Goal: Use online tool/utility: Utilize a website feature to perform a specific function

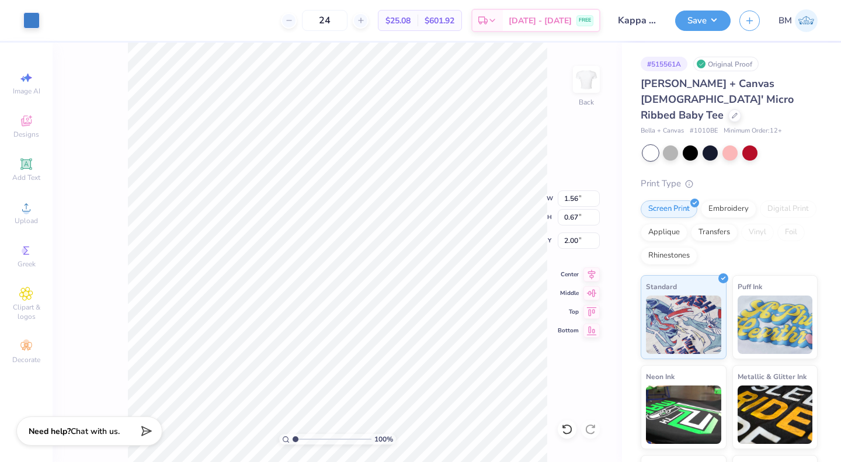
type input "6.28"
type input "6.19"
type input "6.23"
type input "6.32"
type input "8.33"
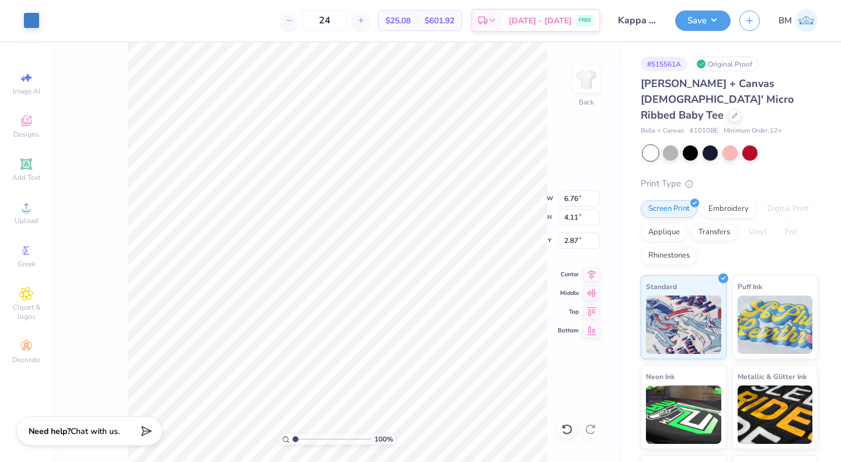
type input "5.07"
type input "2.01"
click at [698, 26] on button "Save" at bounding box center [703, 21] width 56 height 20
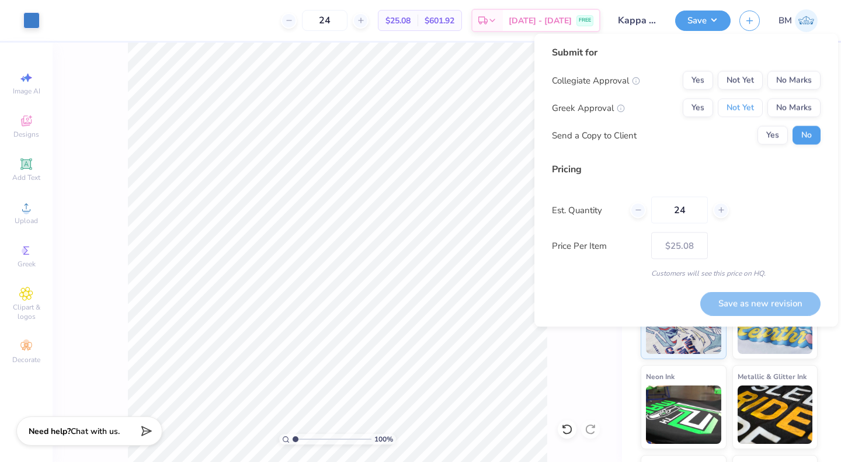
click at [747, 109] on button "Not Yet" at bounding box center [740, 108] width 45 height 19
click at [797, 78] on button "No Marks" at bounding box center [794, 80] width 53 height 19
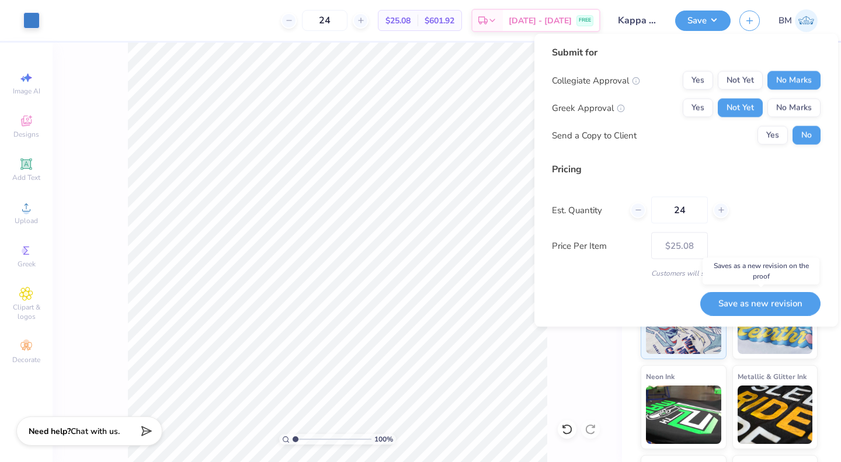
click at [781, 300] on button "Save as new revision" at bounding box center [761, 304] width 120 height 24
type input "$25.08"
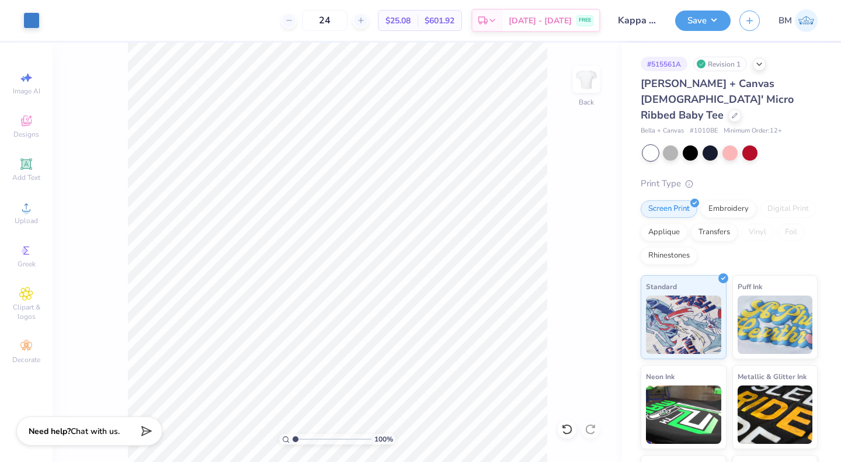
click at [732, 113] on icon at bounding box center [735, 116] width 6 height 6
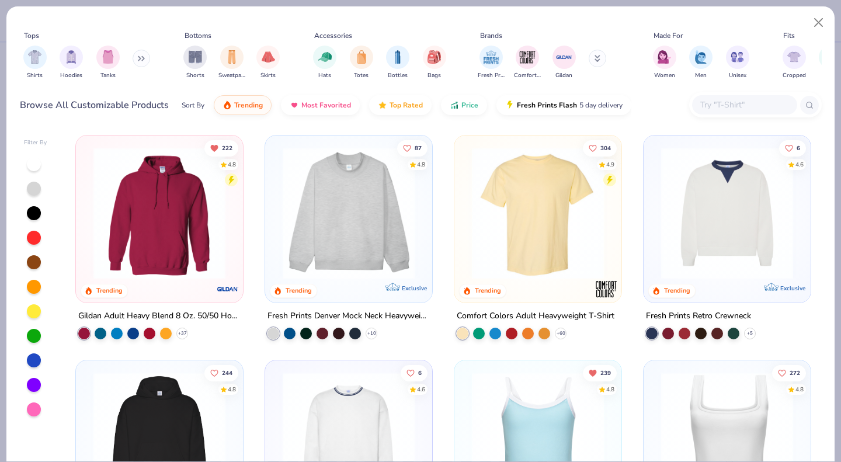
click at [739, 103] on input "text" at bounding box center [744, 104] width 90 height 13
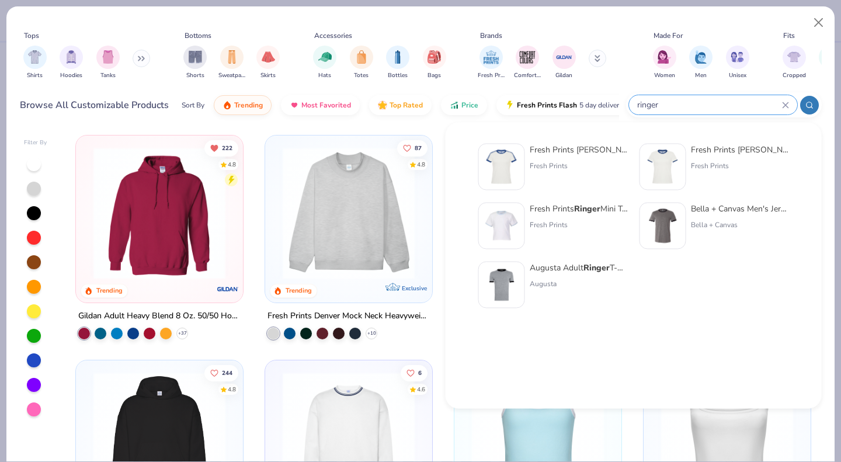
type input "ringer"
click at [580, 280] on div "Augusta" at bounding box center [579, 284] width 98 height 11
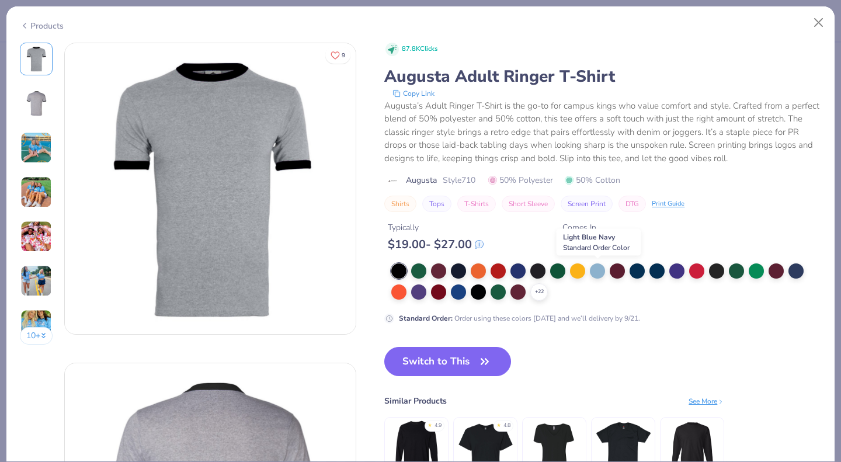
click at [598, 272] on div at bounding box center [597, 271] width 15 height 15
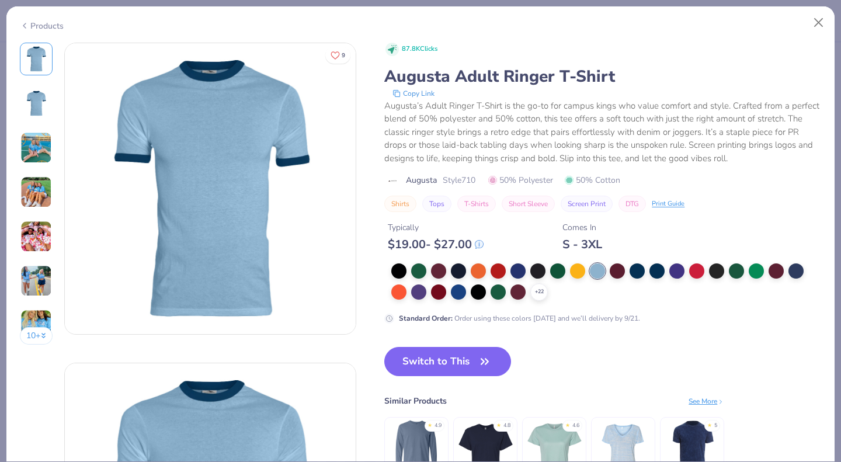
click at [0, 0] on icon at bounding box center [0, 0] width 0 height 0
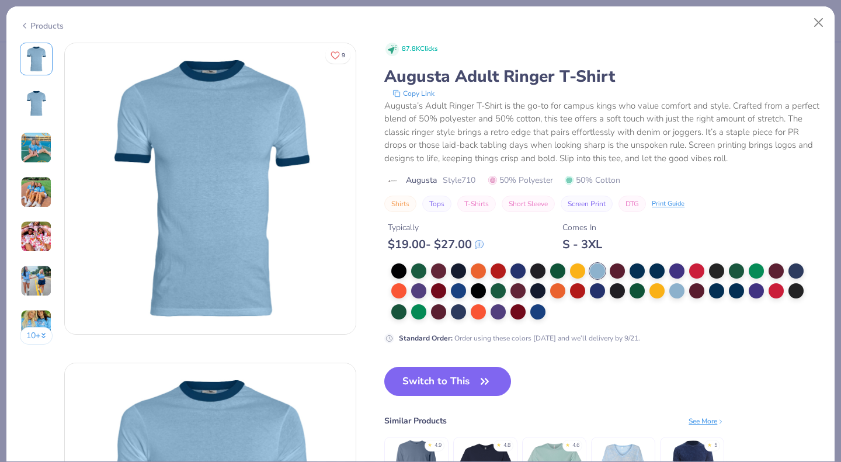
click at [553, 307] on div at bounding box center [607, 292] width 430 height 57
click at [559, 314] on div at bounding box center [607, 292] width 430 height 57
click at [398, 269] on div at bounding box center [399, 271] width 15 height 15
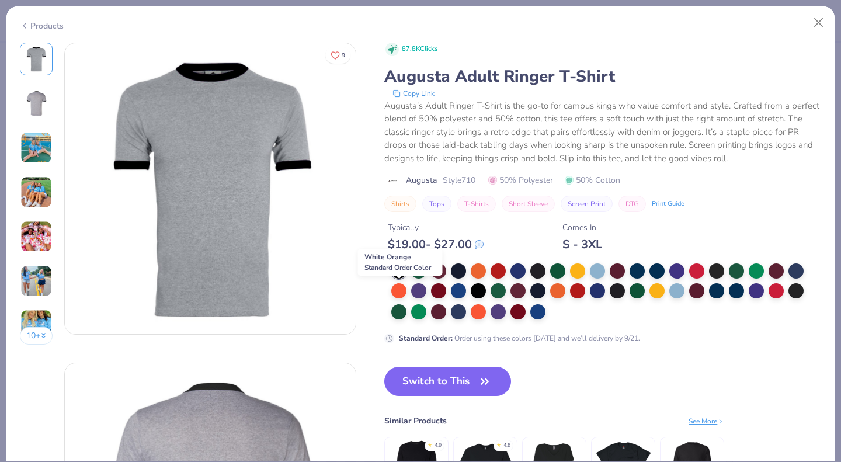
click at [404, 292] on div at bounding box center [399, 290] width 15 height 15
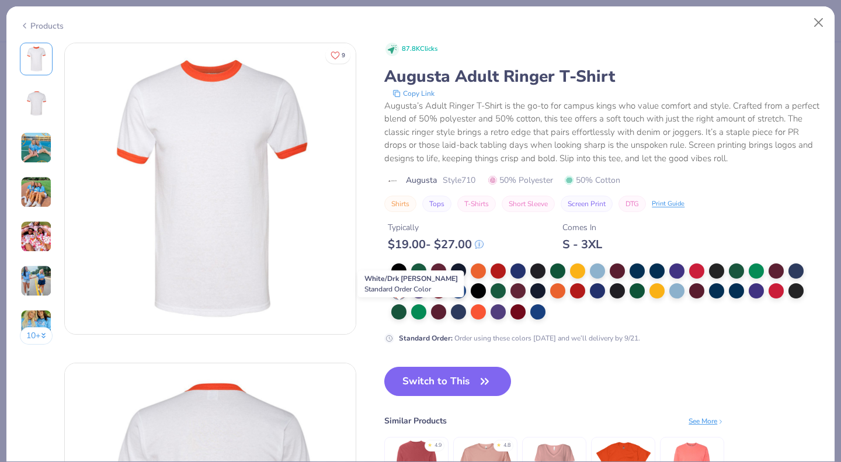
click at [405, 309] on div at bounding box center [399, 311] width 15 height 15
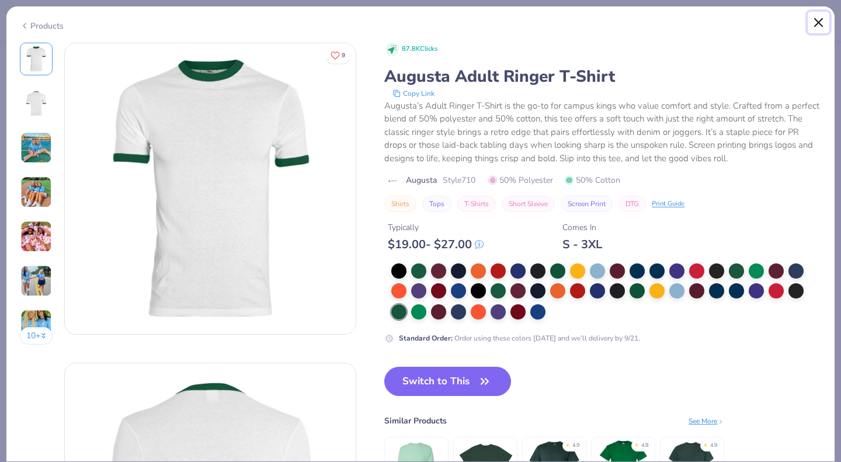
click at [818, 21] on button "Close" at bounding box center [819, 23] width 22 height 22
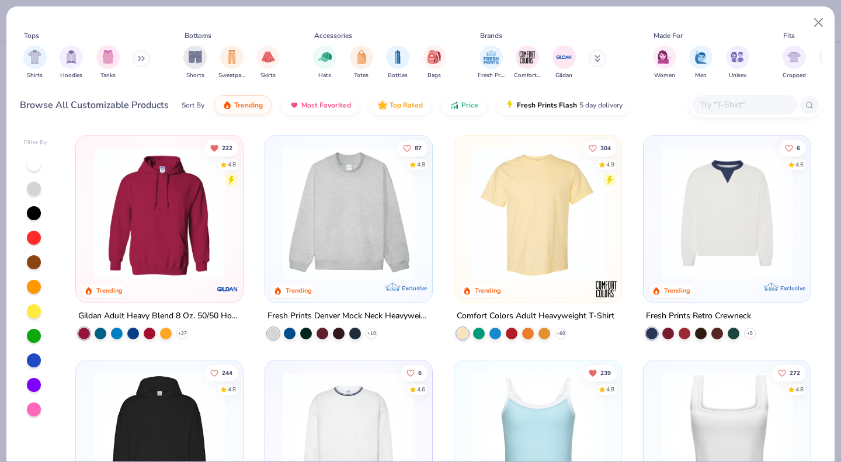
click at [742, 99] on input "text" at bounding box center [744, 104] width 90 height 13
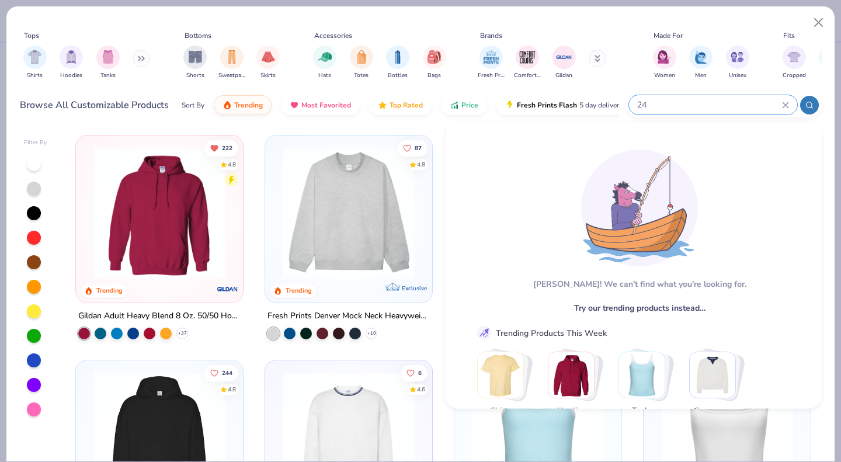
type input "2"
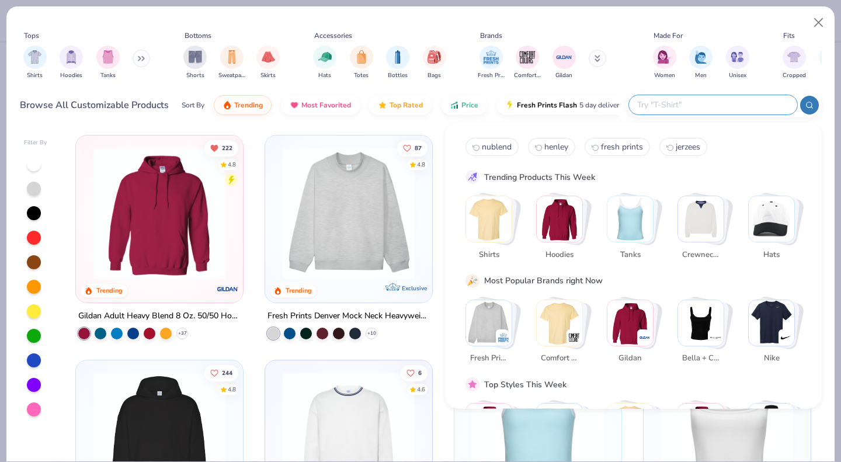
click at [702, 224] on img "Stack Card Button Crewnecks" at bounding box center [701, 219] width 46 height 46
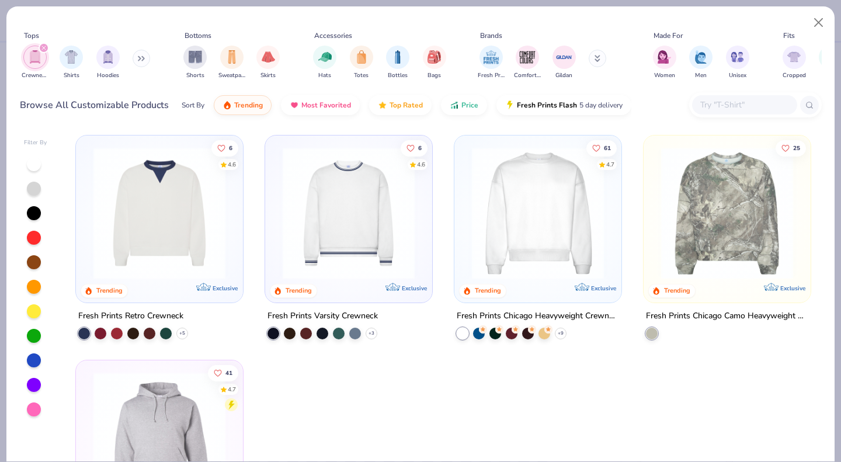
click at [150, 192] on img at bounding box center [160, 213] width 144 height 132
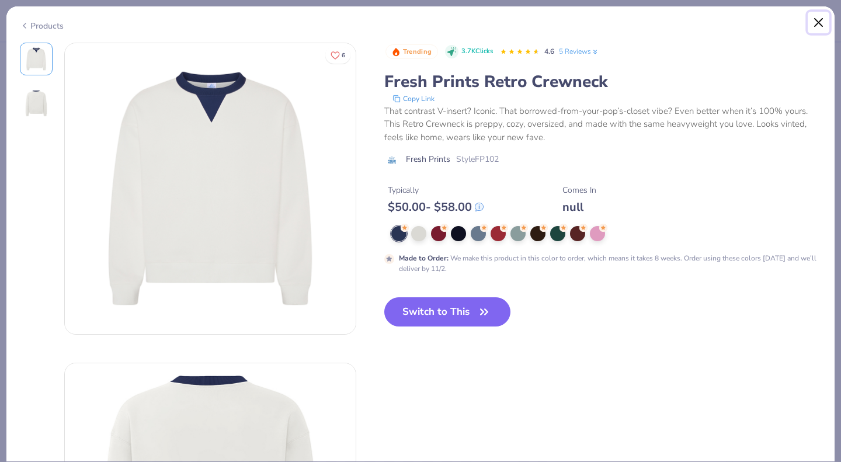
click at [815, 20] on button "Close" at bounding box center [819, 23] width 22 height 22
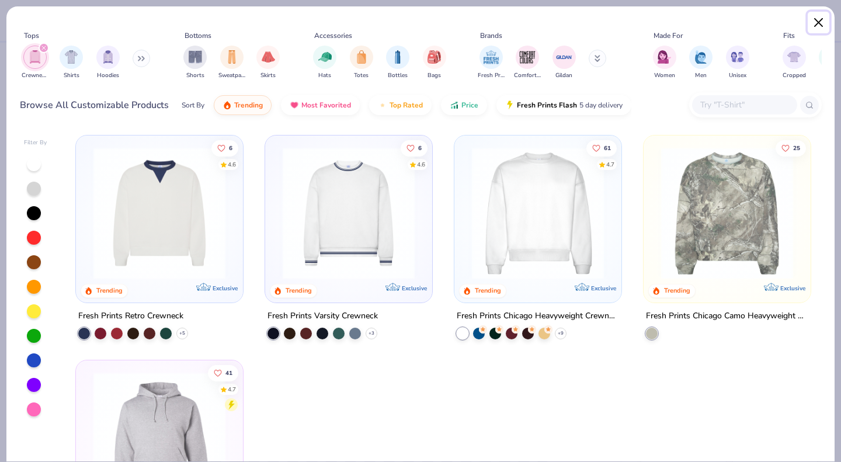
click at [817, 21] on button "Close" at bounding box center [819, 23] width 22 height 22
